Goal: Task Accomplishment & Management: Manage account settings

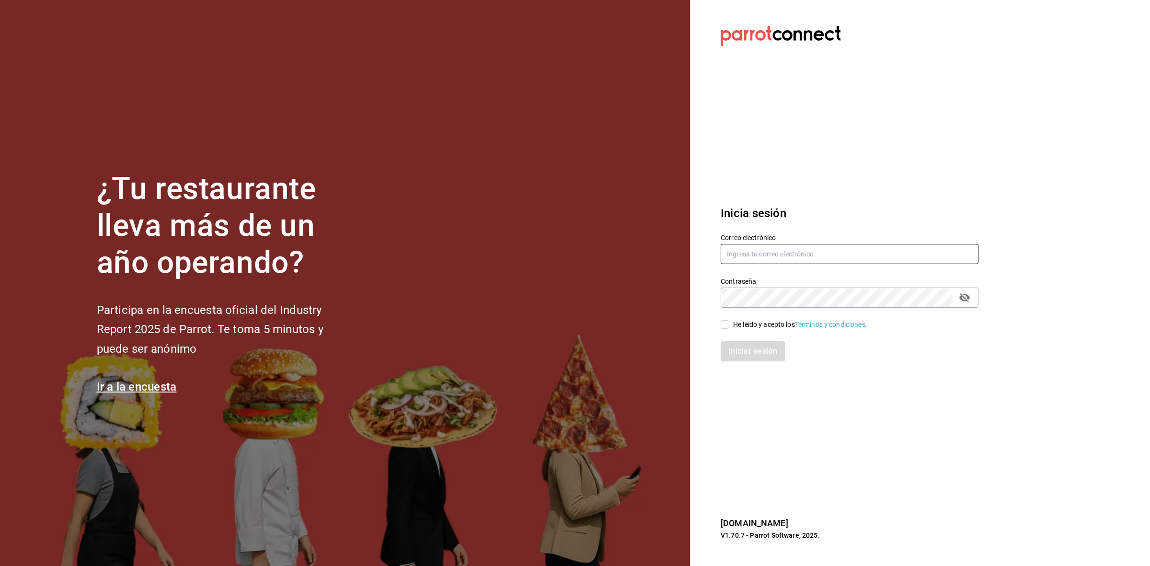
click at [786, 252] on input "text" at bounding box center [849, 254] width 258 height 20
paste input "Parr0tConnec7"
type input "Parr0tConnec7"
click at [786, 251] on input "Parr0tConnec7" at bounding box center [849, 254] width 258 height 20
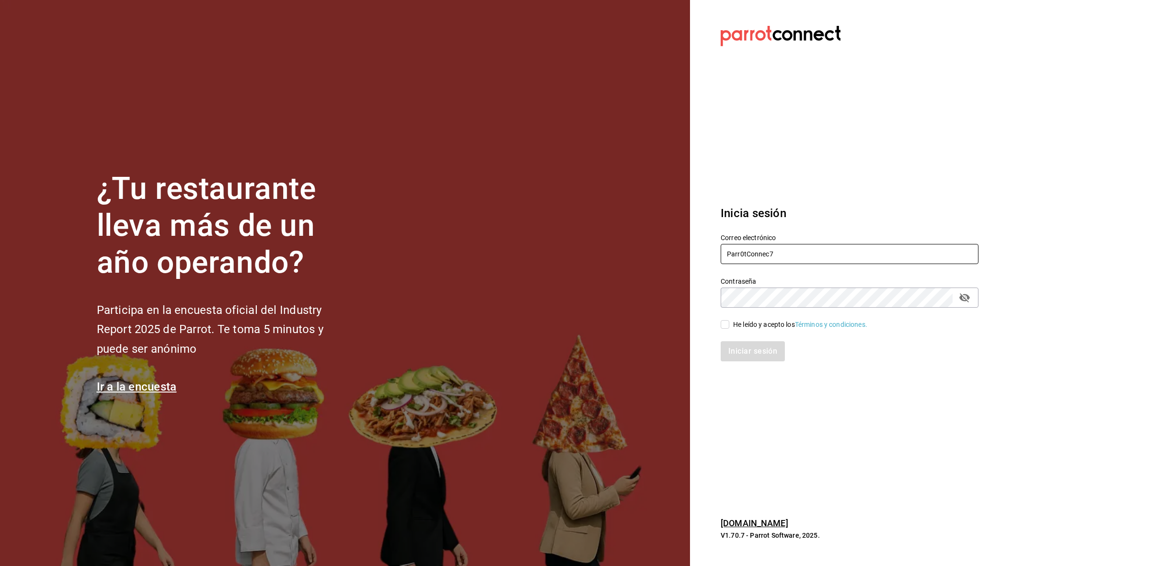
click at [786, 251] on input "Parr0tConnec7" at bounding box center [849, 254] width 258 height 20
click at [785, 262] on input "text" at bounding box center [849, 254] width 258 height 20
type input "[EMAIL_ADDRESS][DOMAIN_NAME]"
click at [733, 322] on div "He leído y acepto los Términos y condiciones." at bounding box center [800, 325] width 134 height 10
click at [729, 322] on input "He leído y acepto los Términos y condiciones." at bounding box center [724, 324] width 9 height 9
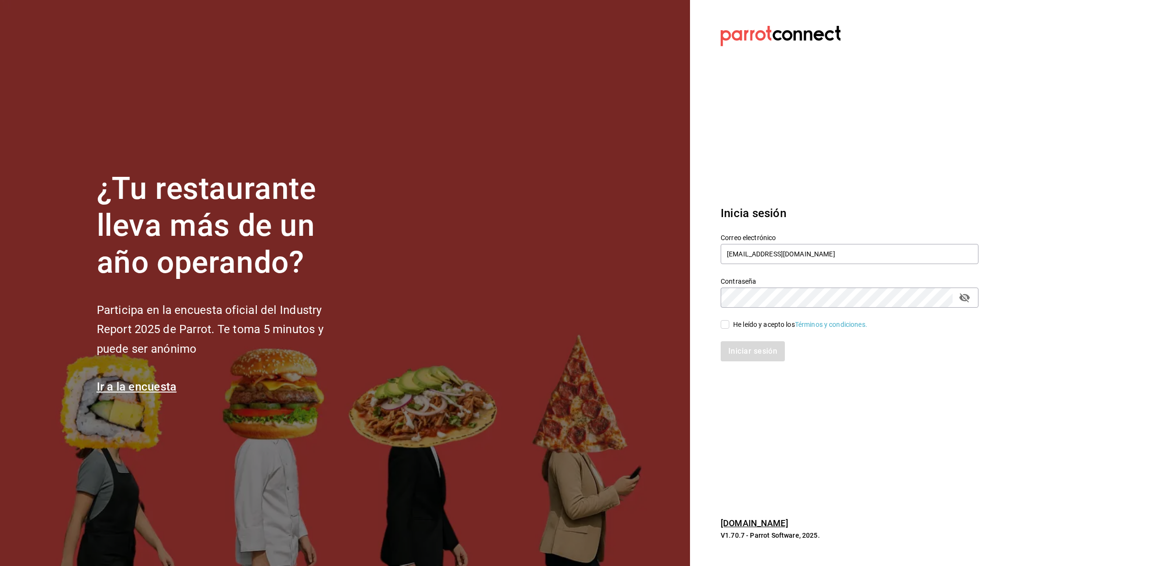
checkbox input "true"
click at [722, 347] on button "Iniciar sesión" at bounding box center [752, 351] width 65 height 20
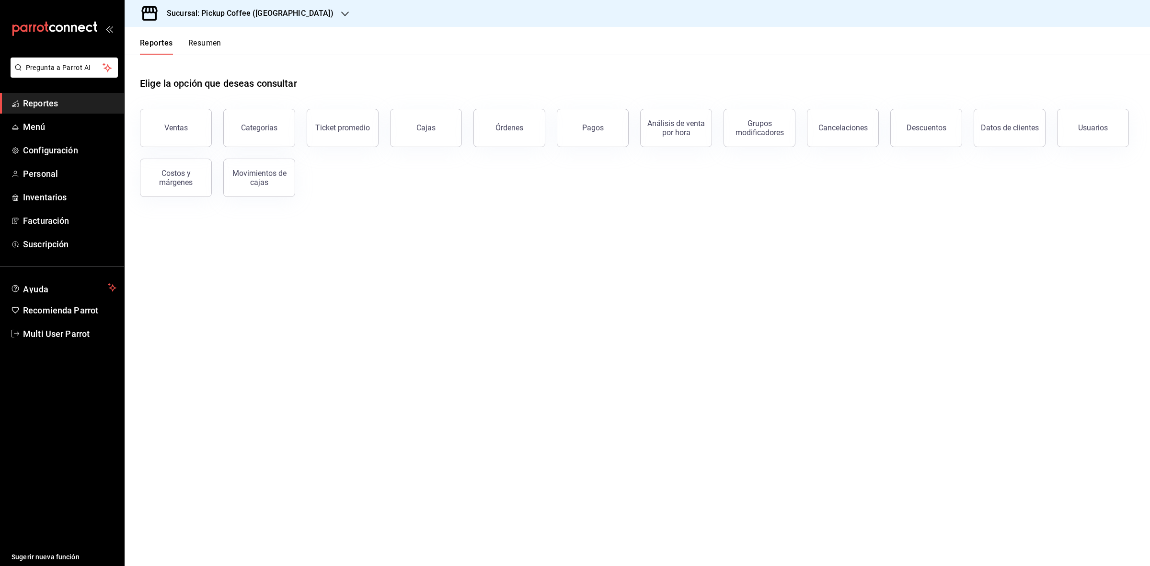
click at [285, 17] on h3 "Sucursal: Pickup Coffee (Las Flores)" at bounding box center [246, 13] width 174 height 11
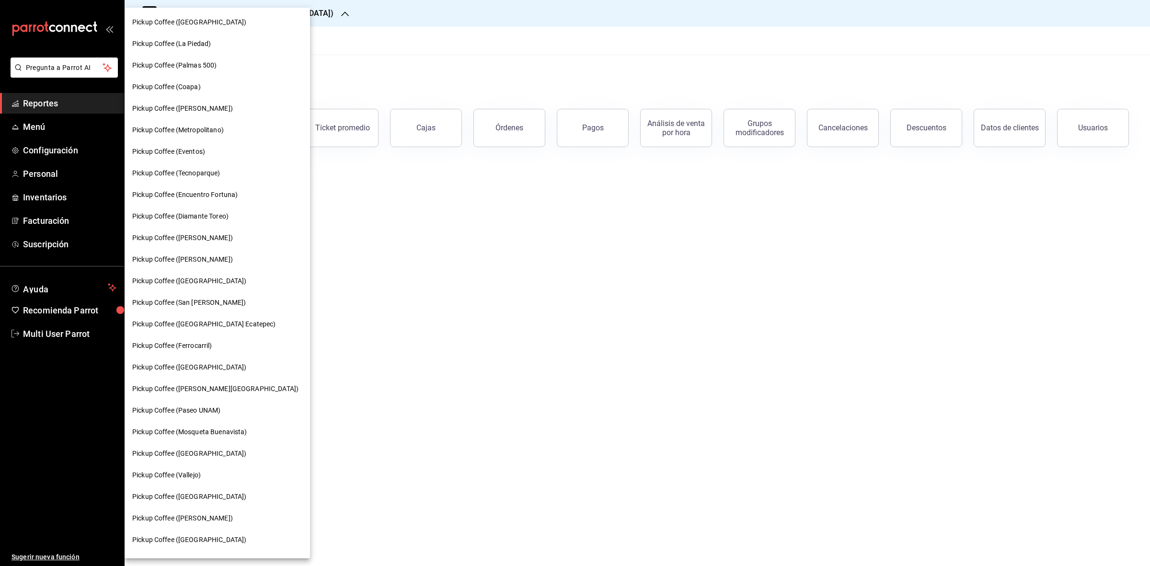
click at [216, 262] on span "Pickup Coffee (Miguel Angel)" at bounding box center [182, 259] width 101 height 10
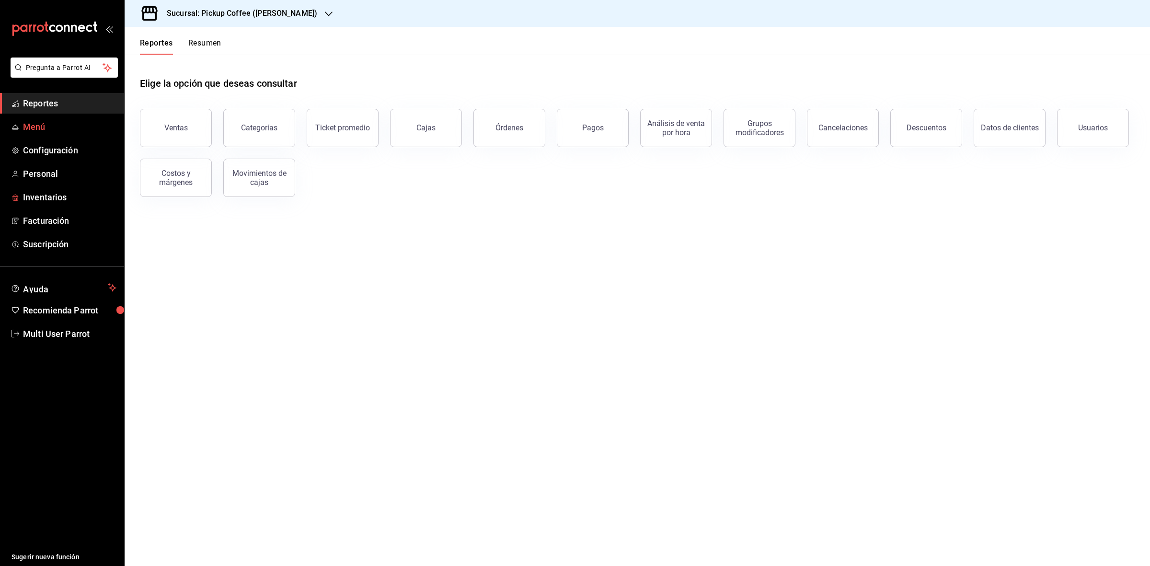
click at [15, 134] on link "Menú" at bounding box center [62, 126] width 124 height 21
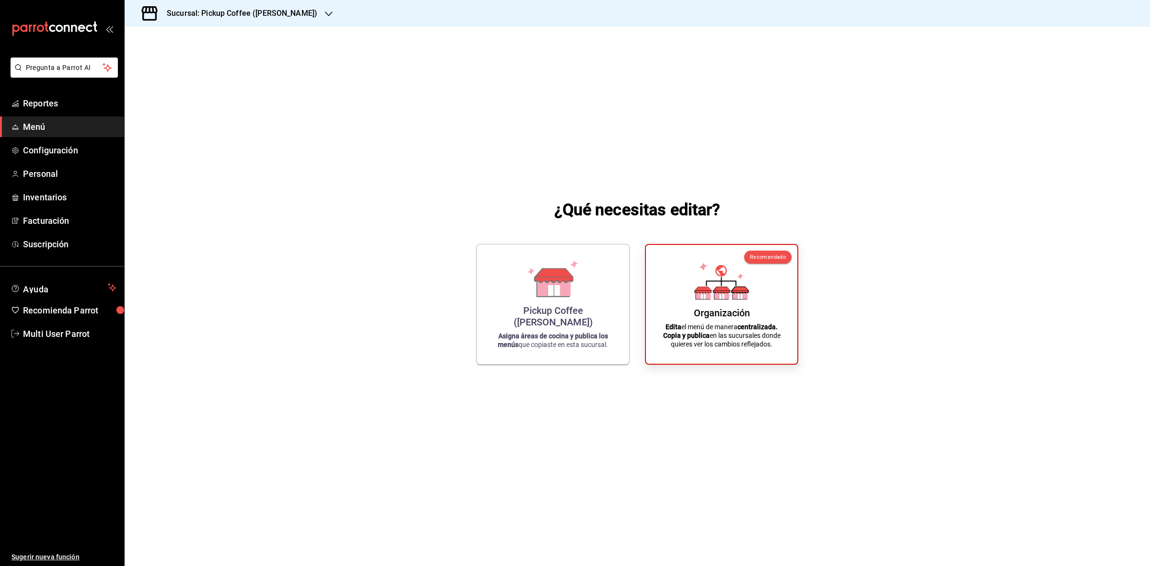
click at [666, 445] on div "¿Qué necesitas editar? Pickup Coffee (Miguel Angel) Asigna áreas de cocina y pu…" at bounding box center [637, 281] width 1025 height 508
